Goal: Task Accomplishment & Management: Manage account settings

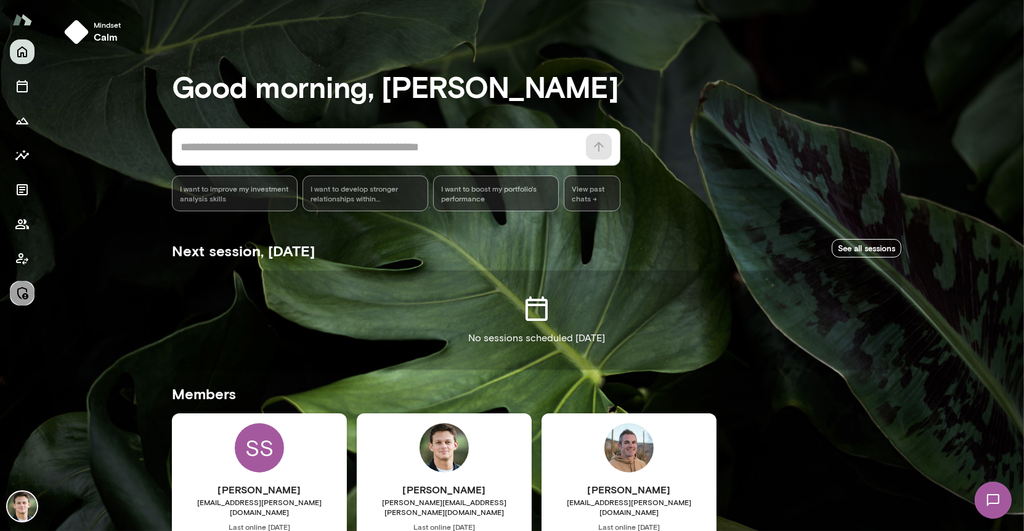
click at [27, 294] on icon "Manage" at bounding box center [22, 293] width 11 height 12
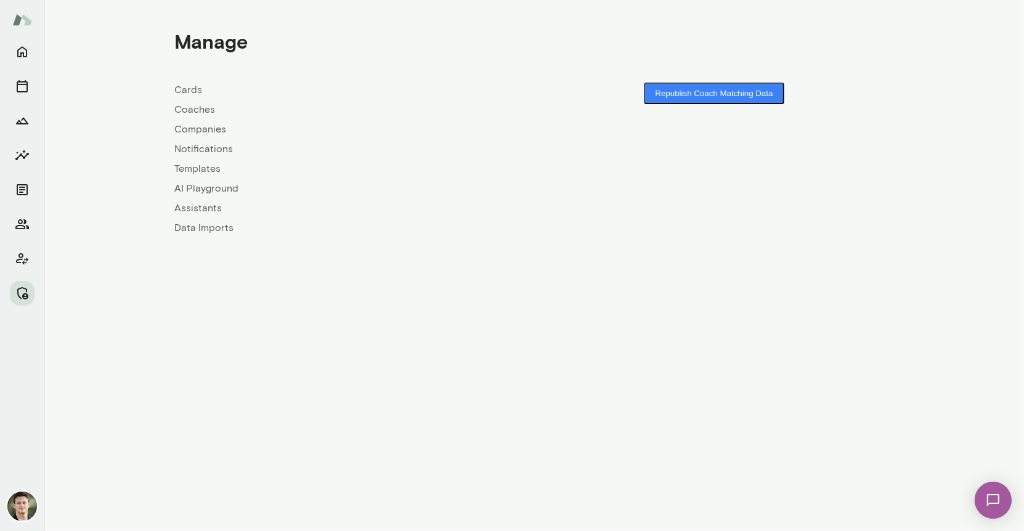
click at [197, 131] on link "Companies" at bounding box center [354, 129] width 360 height 15
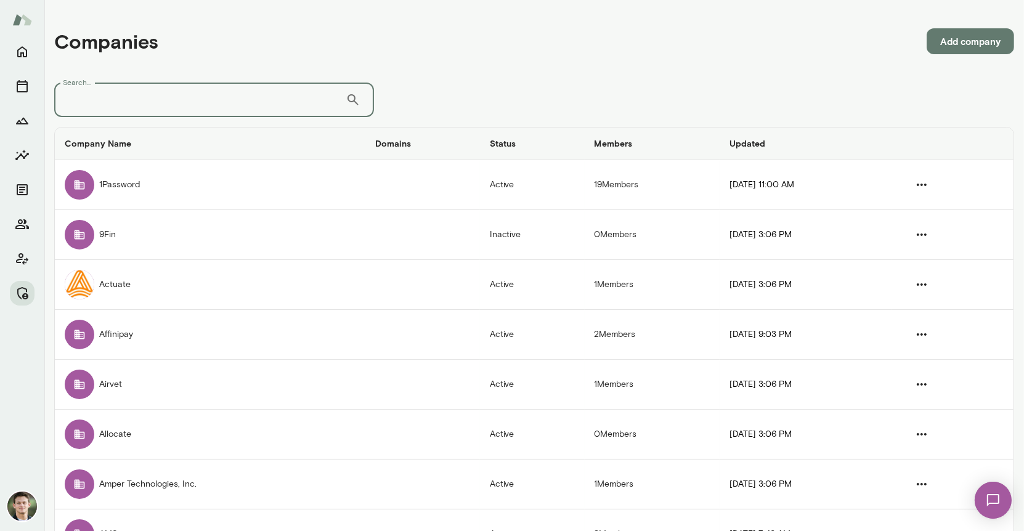
click at [208, 102] on input "Search..." at bounding box center [200, 100] width 292 height 35
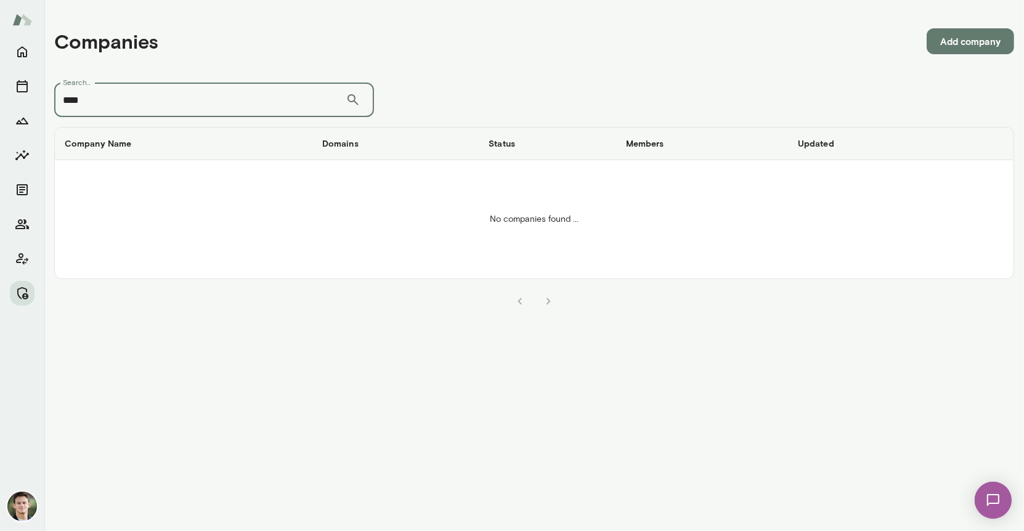
type input "****"
click at [963, 41] on button "Add company" at bounding box center [971, 41] width 88 height 26
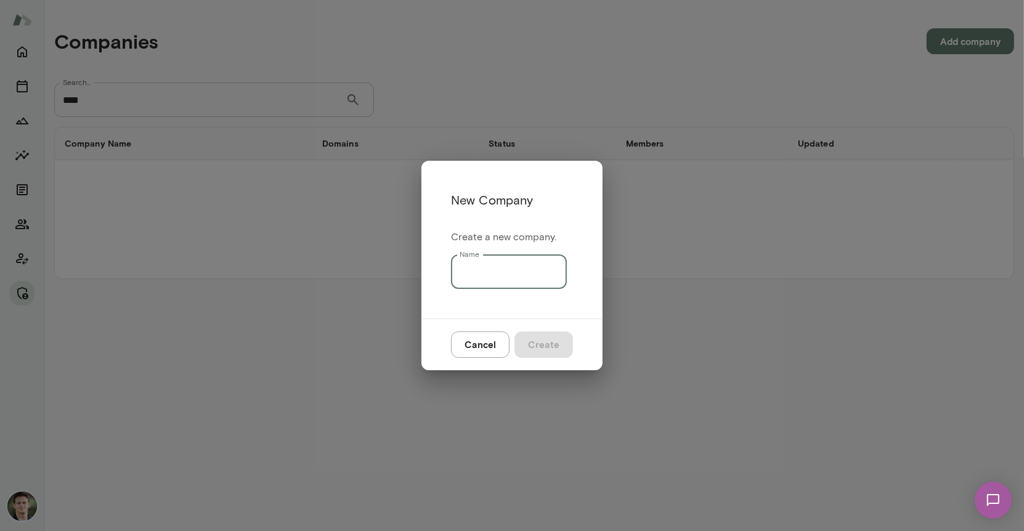
click at [467, 262] on div "Name Name" at bounding box center [509, 272] width 116 height 35
type input "******"
click at [557, 345] on button "Create" at bounding box center [544, 345] width 59 height 26
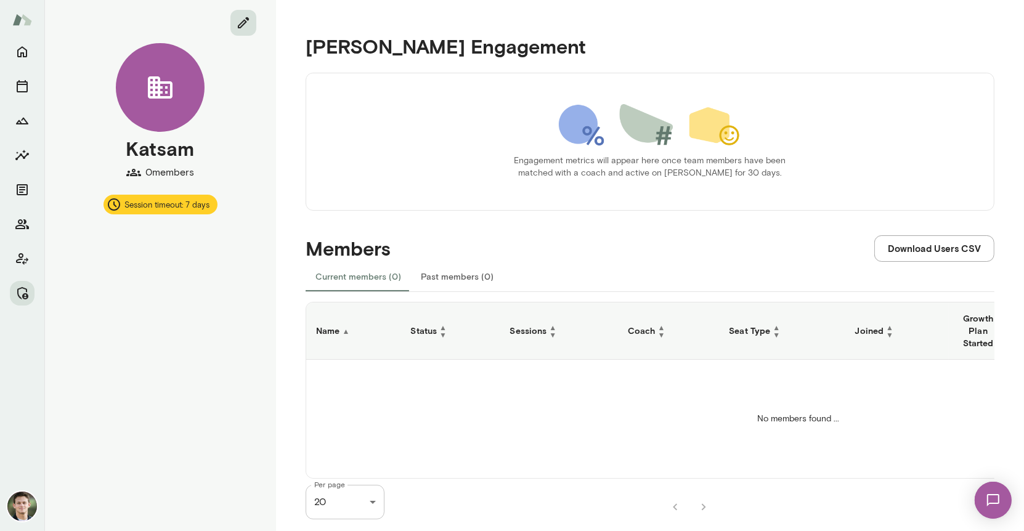
click at [244, 25] on icon "edit" at bounding box center [243, 22] width 15 height 15
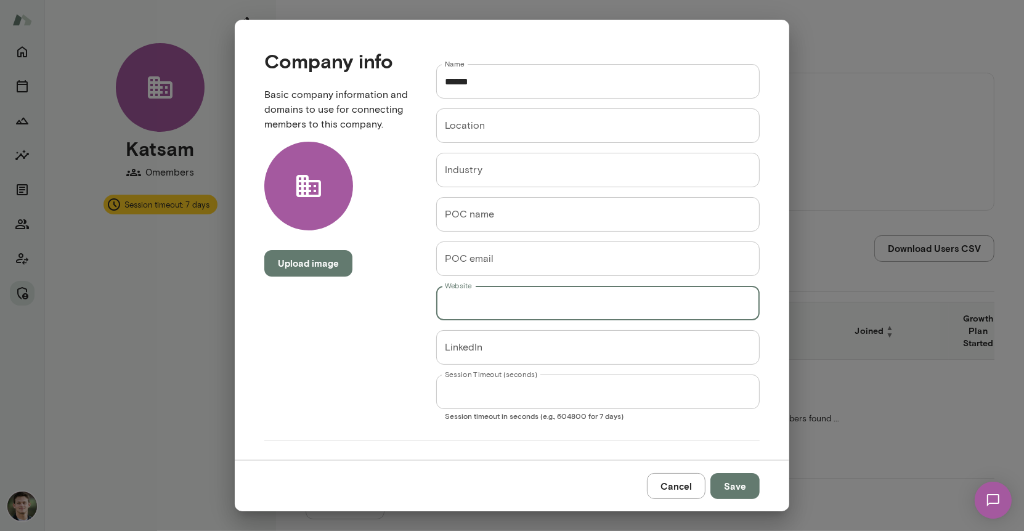
click at [502, 308] on input "Website" at bounding box center [598, 303] width 324 height 35
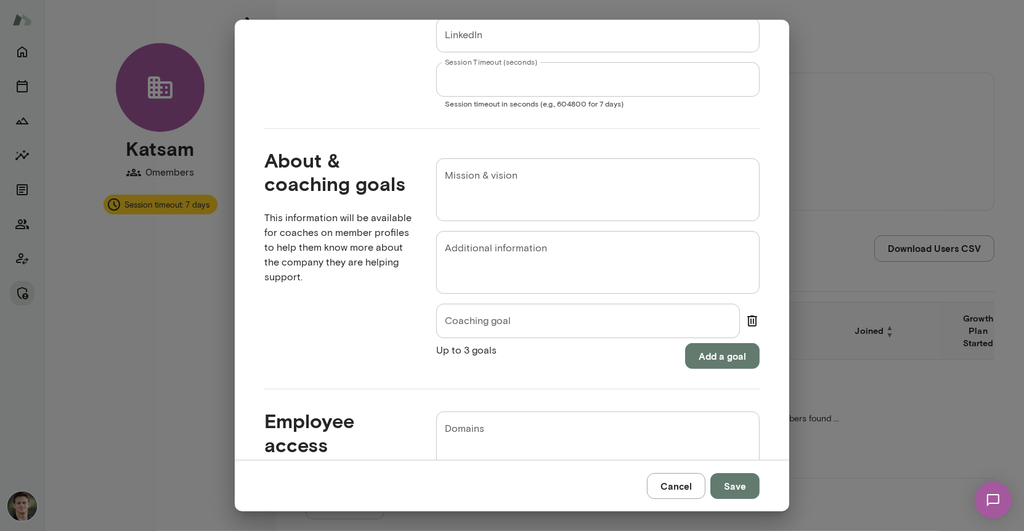
scroll to position [435, 0]
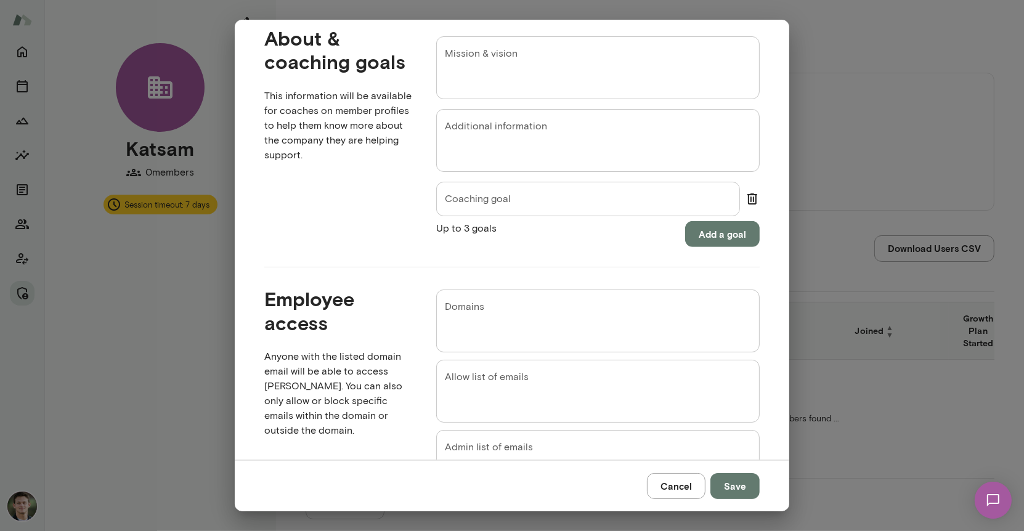
click at [507, 319] on textarea "Domains" at bounding box center [598, 321] width 306 height 43
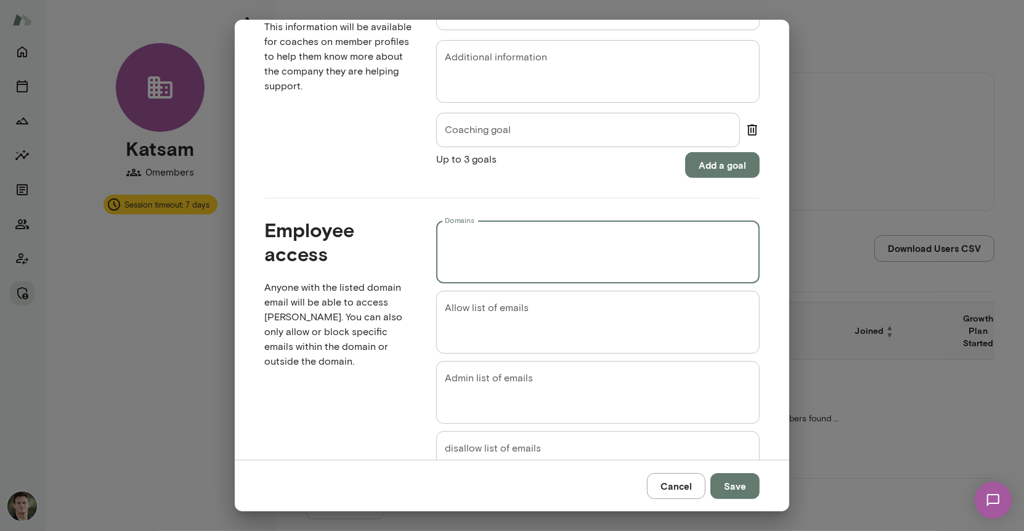
scroll to position [518, 0]
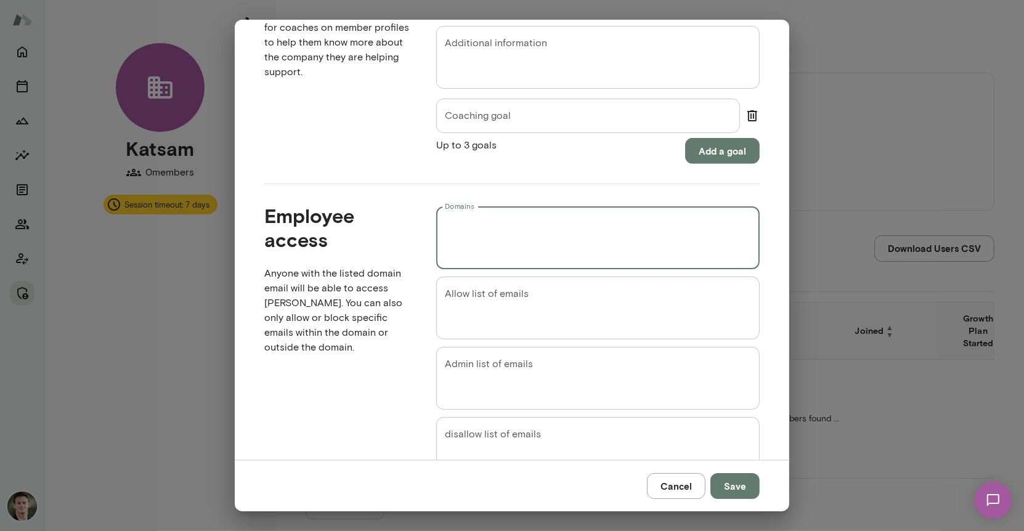
click at [396, 367] on div "Employee access Anyone with the listed domain email will be able to access [PER…" at bounding box center [331, 332] width 172 height 296
click at [507, 228] on textarea "Domains" at bounding box center [598, 238] width 306 height 43
type textarea "**********"
click at [379, 405] on div "Employee access Anyone with the listed domain email will be able to access [PER…" at bounding box center [331, 332] width 172 height 296
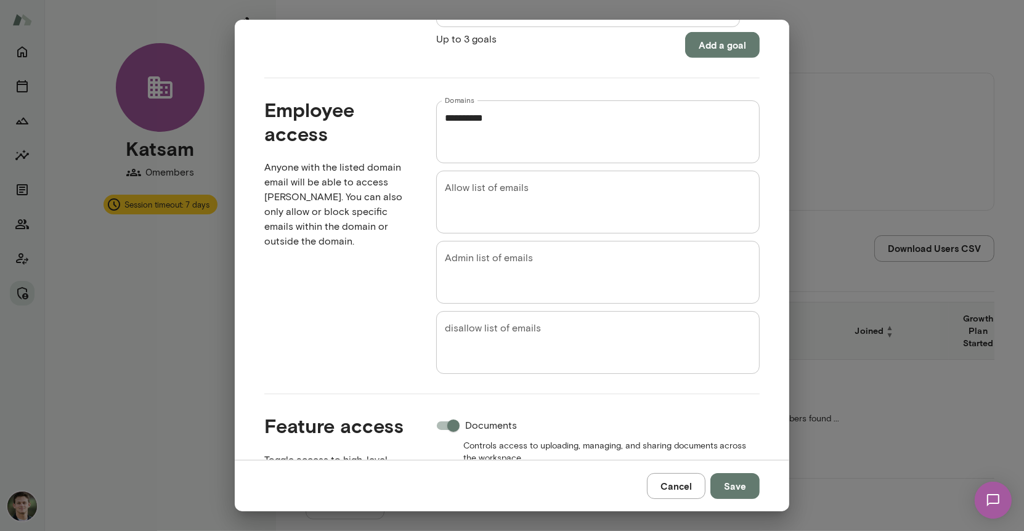
scroll to position [733, 0]
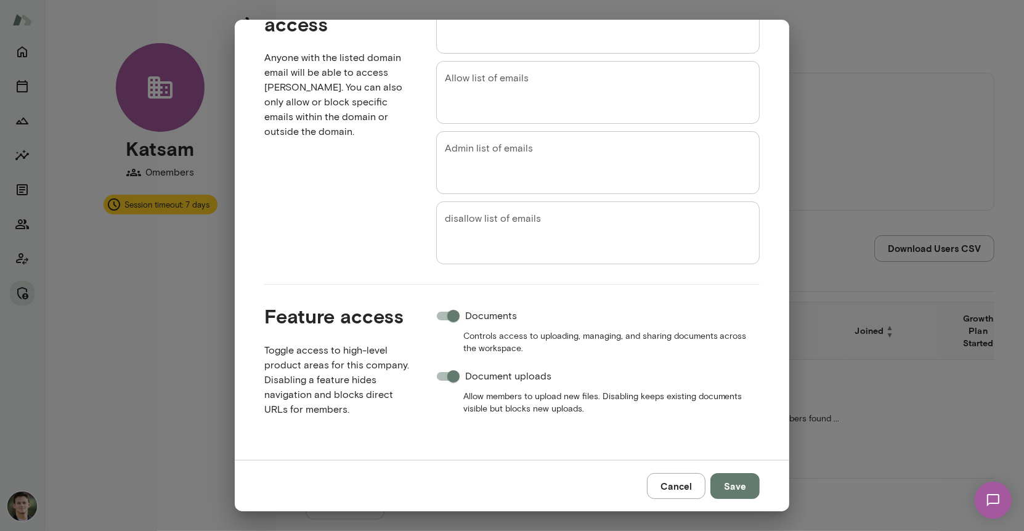
click at [737, 490] on button "Save" at bounding box center [735, 486] width 49 height 26
